Goal: Navigation & Orientation: Find specific page/section

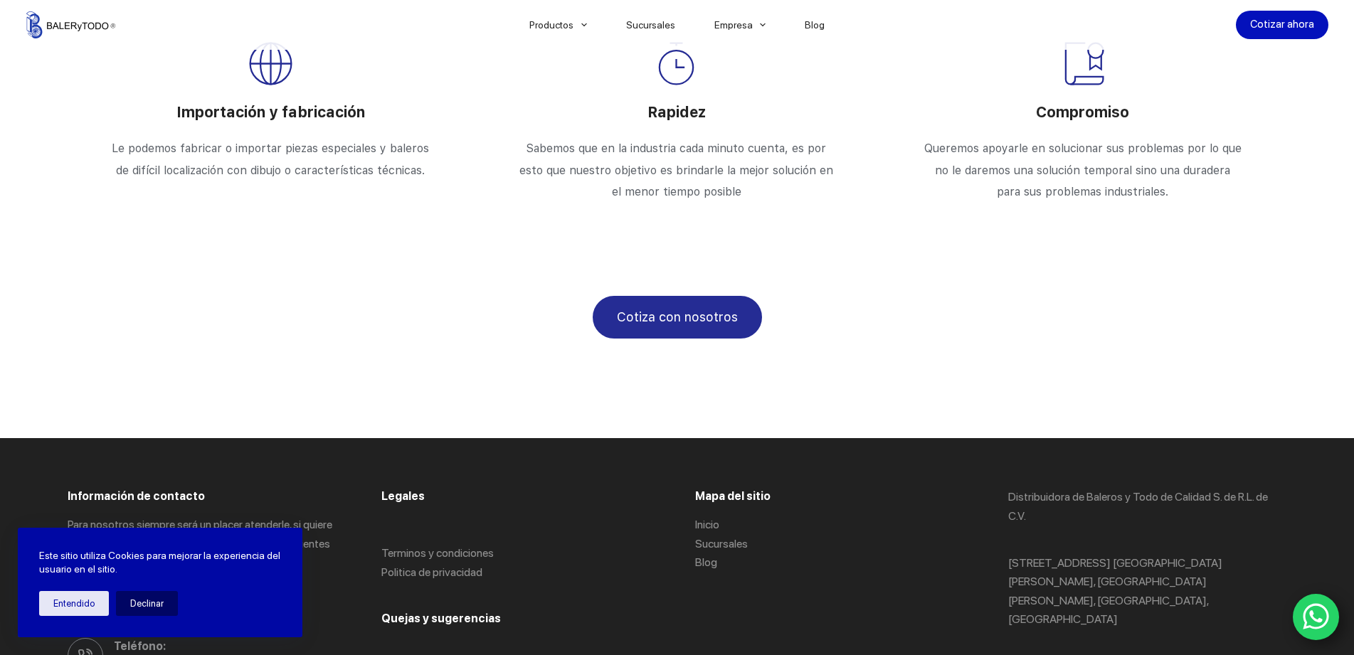
scroll to position [2329, 0]
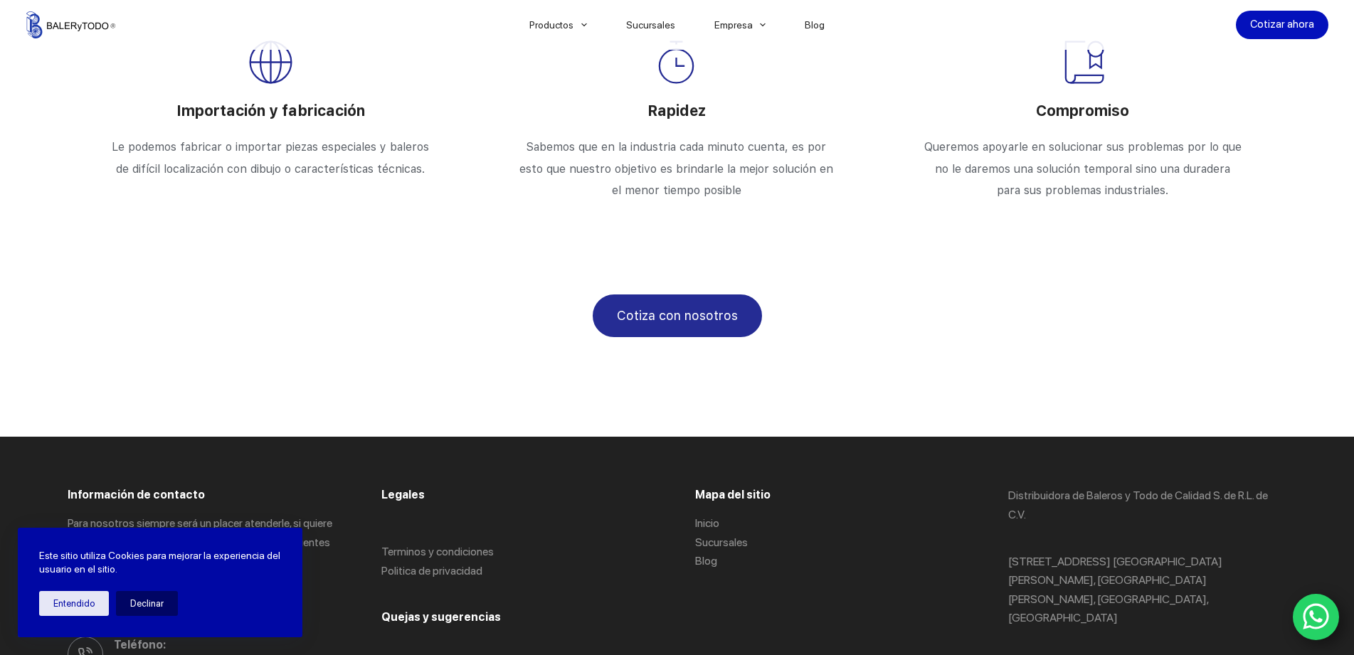
click at [1308, 620] on icon "WhatsApp" at bounding box center [1316, 617] width 27 height 30
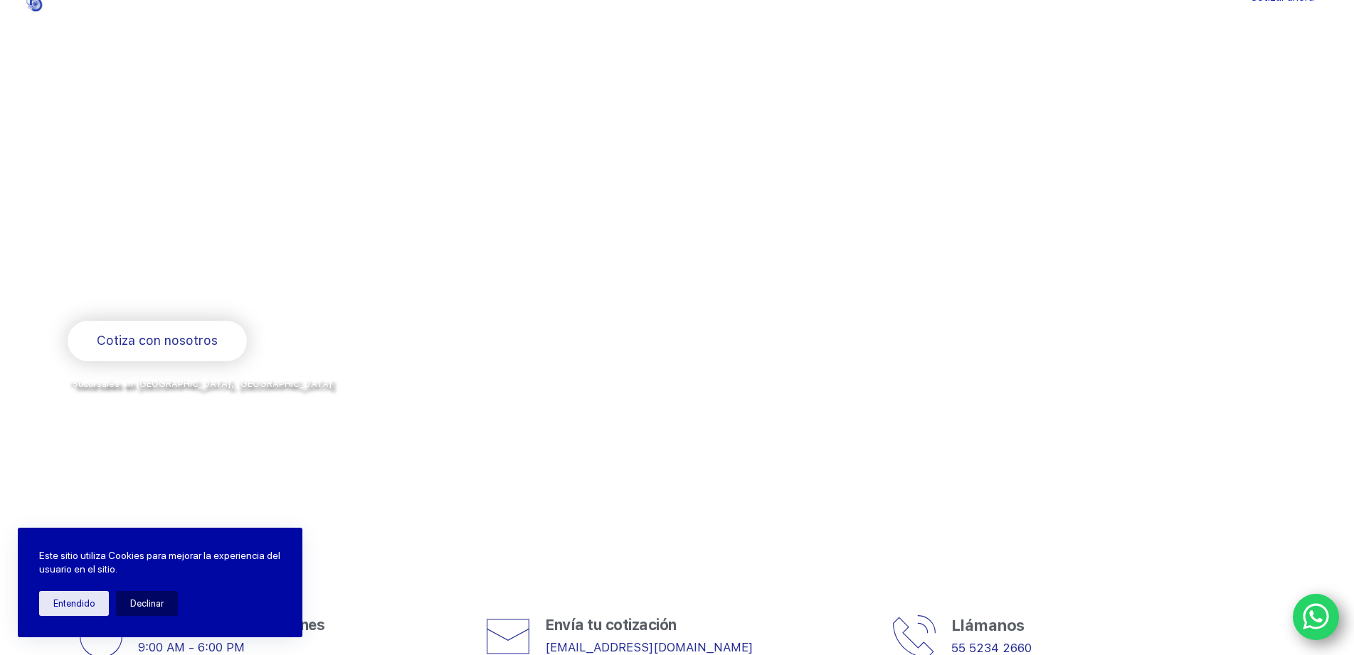
scroll to position [0, 0]
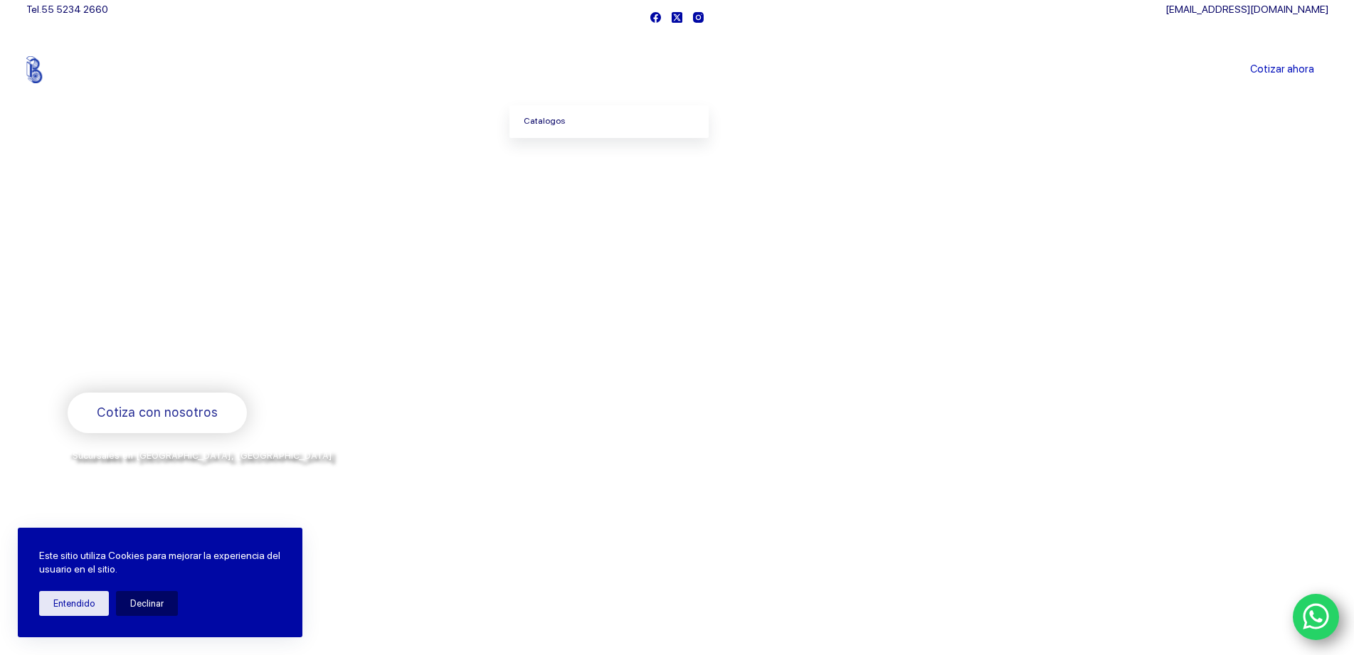
click at [543, 125] on link "Catalogos" at bounding box center [609, 121] width 199 height 33
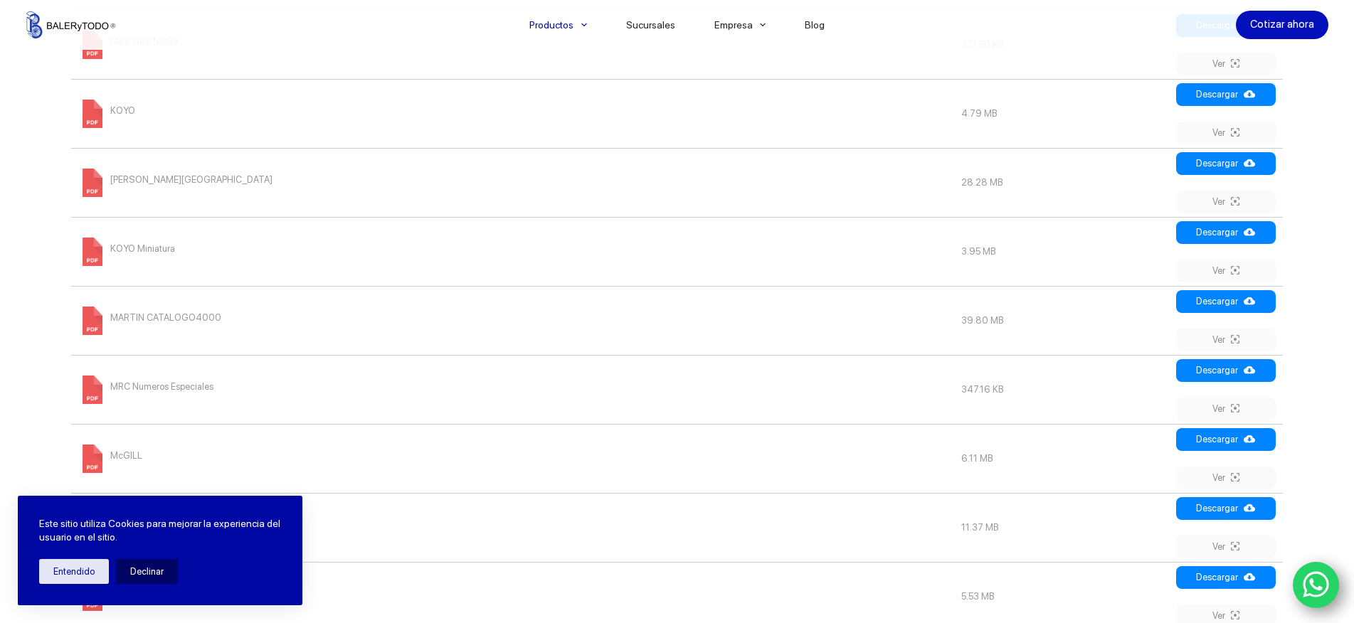
scroll to position [1281, 0]
